Goal: Task Accomplishment & Management: Use online tool/utility

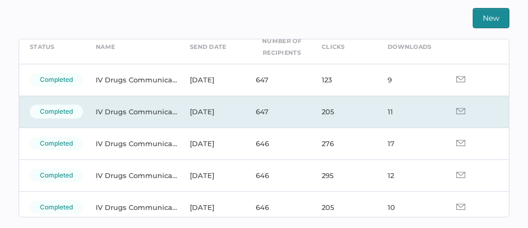
scroll to position [43, 0]
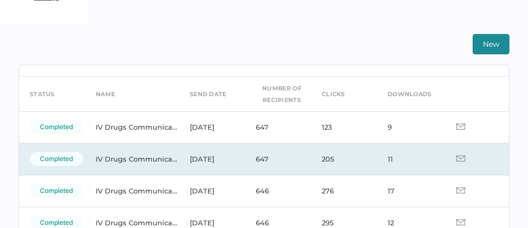
scroll to position [18, 0]
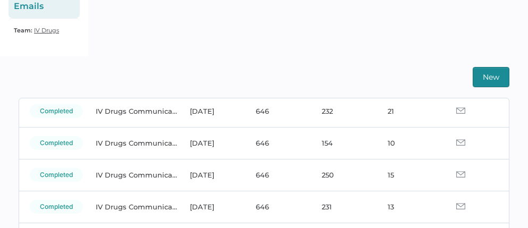
scroll to position [301, 0]
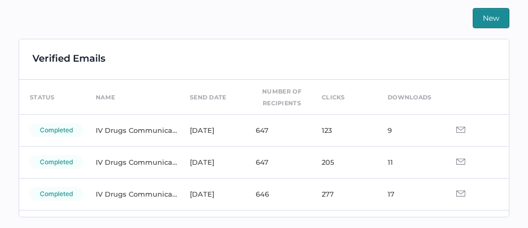
scroll to position [2, 0]
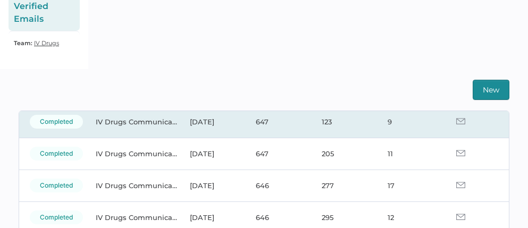
scroll to position [79, 0]
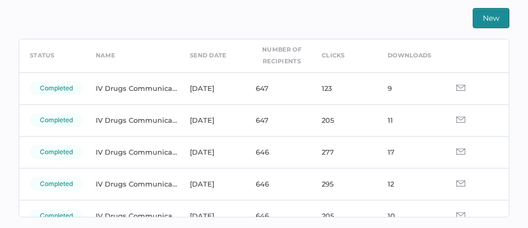
scroll to position [43, 0]
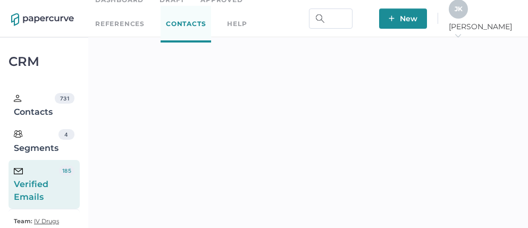
click at [468, 15] on div "J K" at bounding box center [458, 8] width 19 height 19
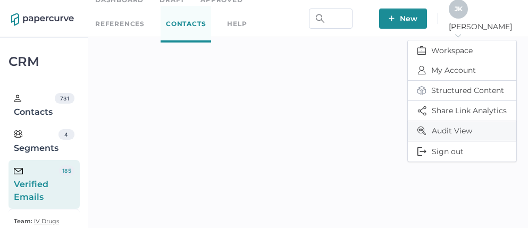
click at [452, 126] on span "Audit View" at bounding box center [461, 131] width 89 height 20
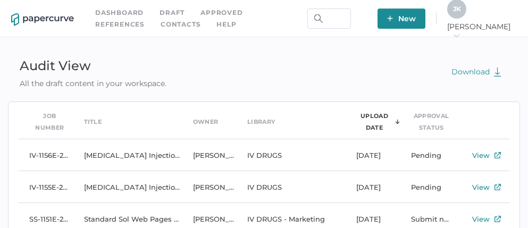
click at [461, 13] on span "J K" at bounding box center [457, 9] width 8 height 8
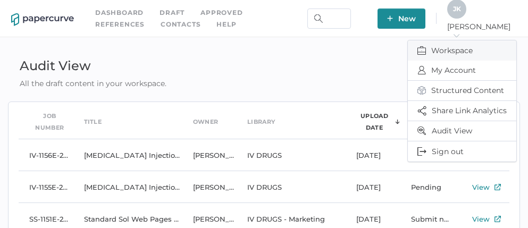
click at [452, 46] on span "Workspace" at bounding box center [461, 50] width 89 height 20
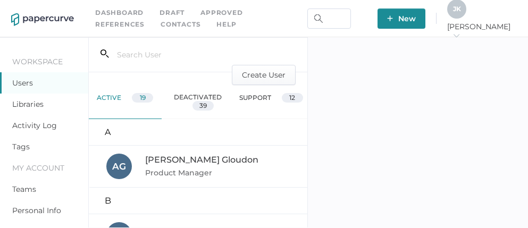
click at [40, 125] on link "Activity Log" at bounding box center [34, 126] width 45 height 10
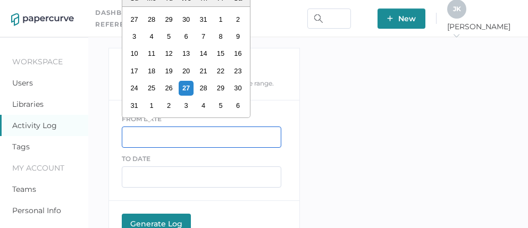
click at [157, 139] on input "text" at bounding box center [201, 136] width 159 height 21
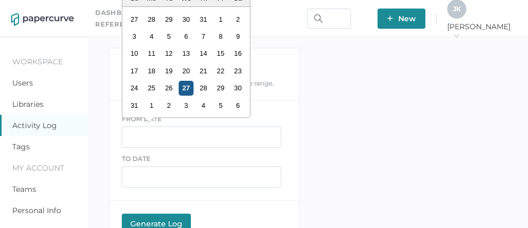
click at [184, 87] on div "27" at bounding box center [186, 88] width 14 height 14
type input "08/27/2025"
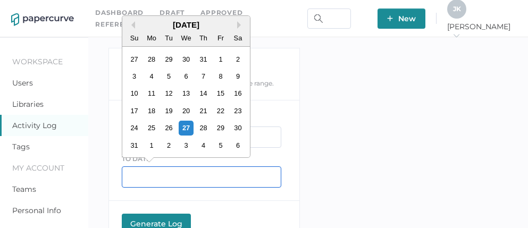
click at [163, 176] on input "text" at bounding box center [201, 176] width 159 height 21
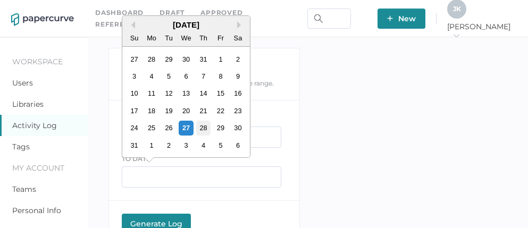
click at [204, 126] on div "28" at bounding box center [203, 128] width 14 height 14
type input "08/28/2025"
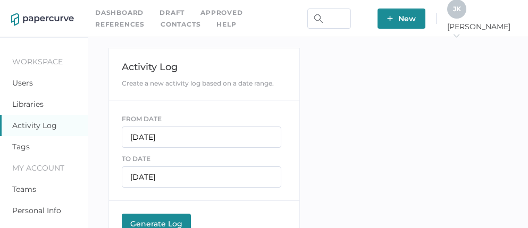
click at [155, 223] on div "Generate Log" at bounding box center [156, 224] width 58 height 10
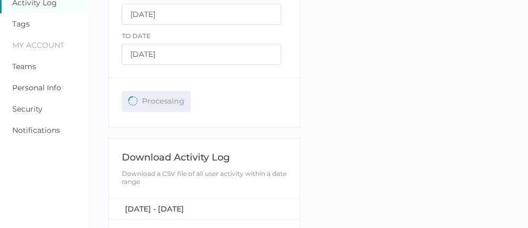
scroll to position [122, 0]
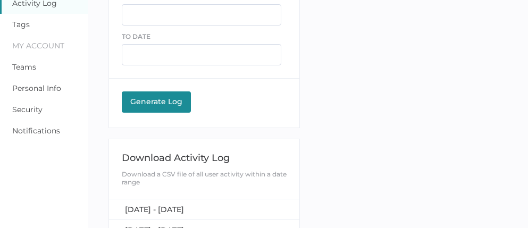
scroll to position [180, 0]
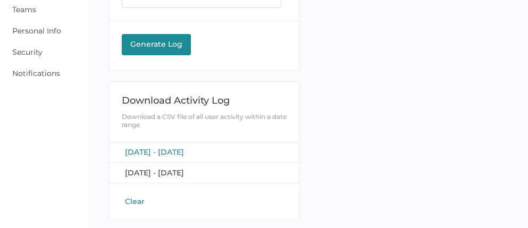
click at [175, 148] on span "[DATE] - [DATE]" at bounding box center [154, 152] width 59 height 10
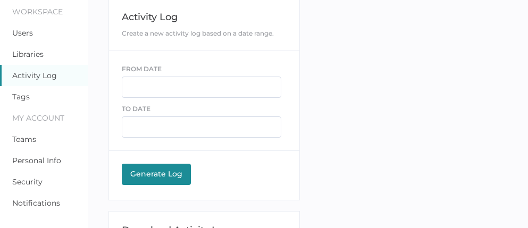
scroll to position [0, 0]
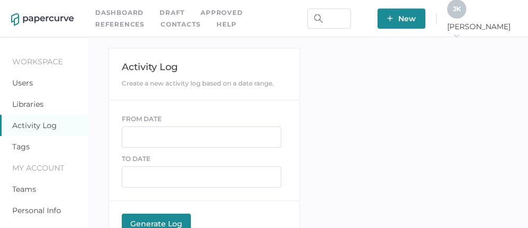
click at [161, 21] on link "Contacts" at bounding box center [181, 25] width 40 height 12
